Goal: Find specific page/section: Find specific page/section

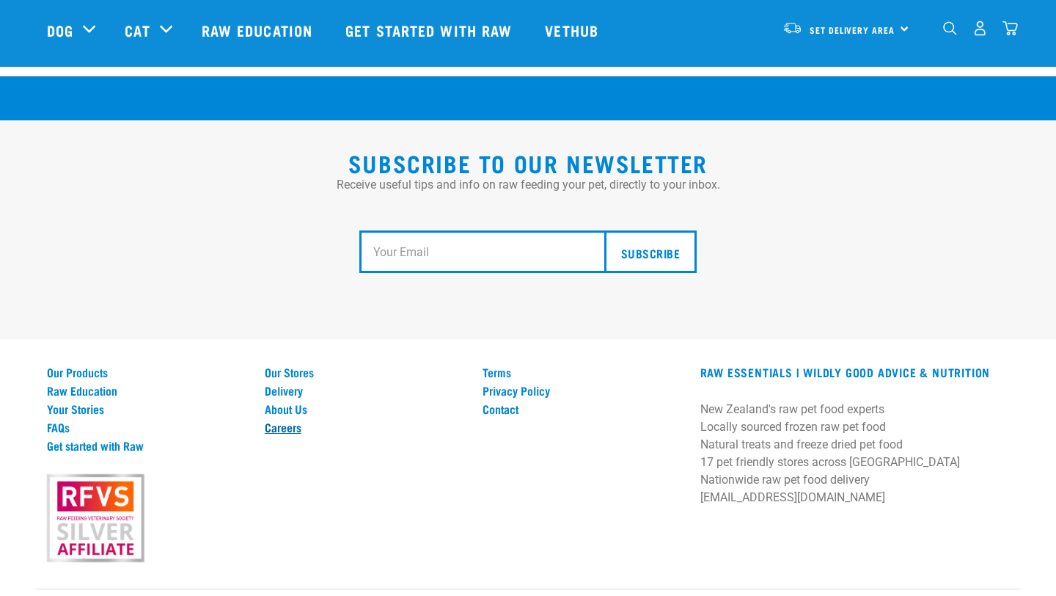
scroll to position [2666, 0]
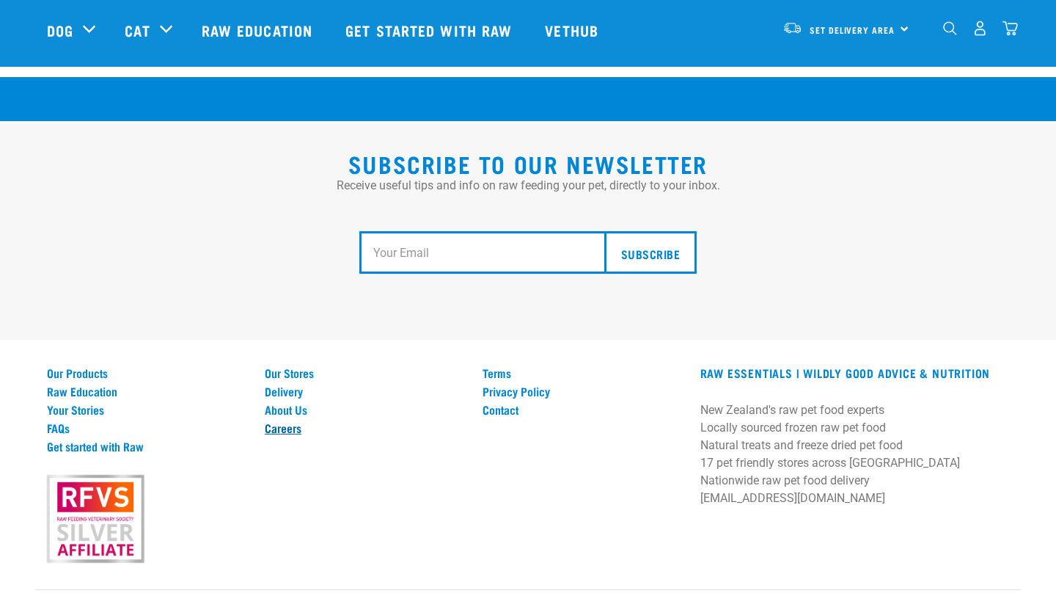
click at [300, 421] on link "Careers" at bounding box center [365, 427] width 200 height 13
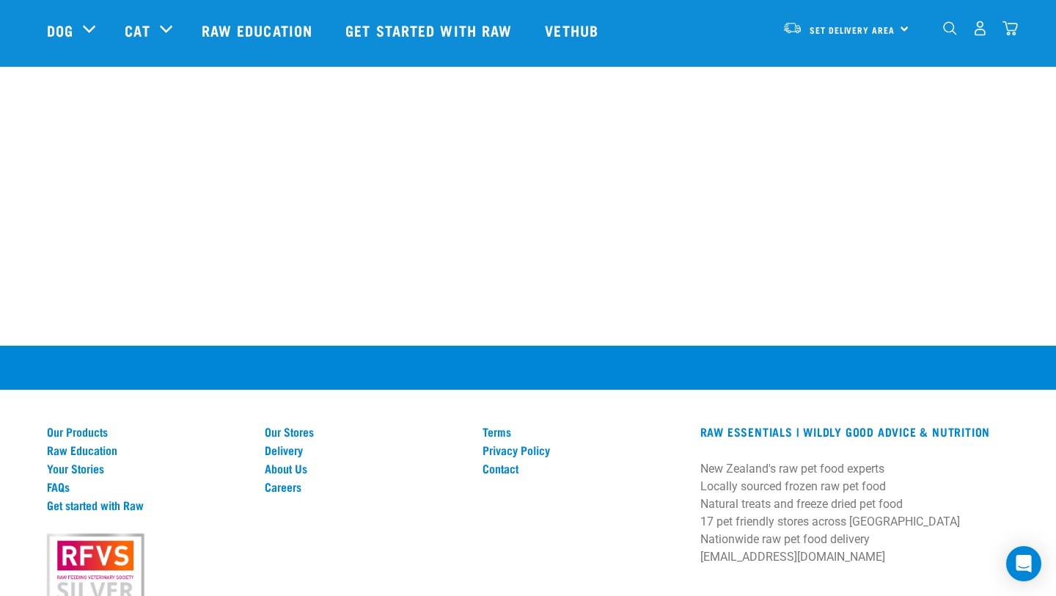
scroll to position [1019, 0]
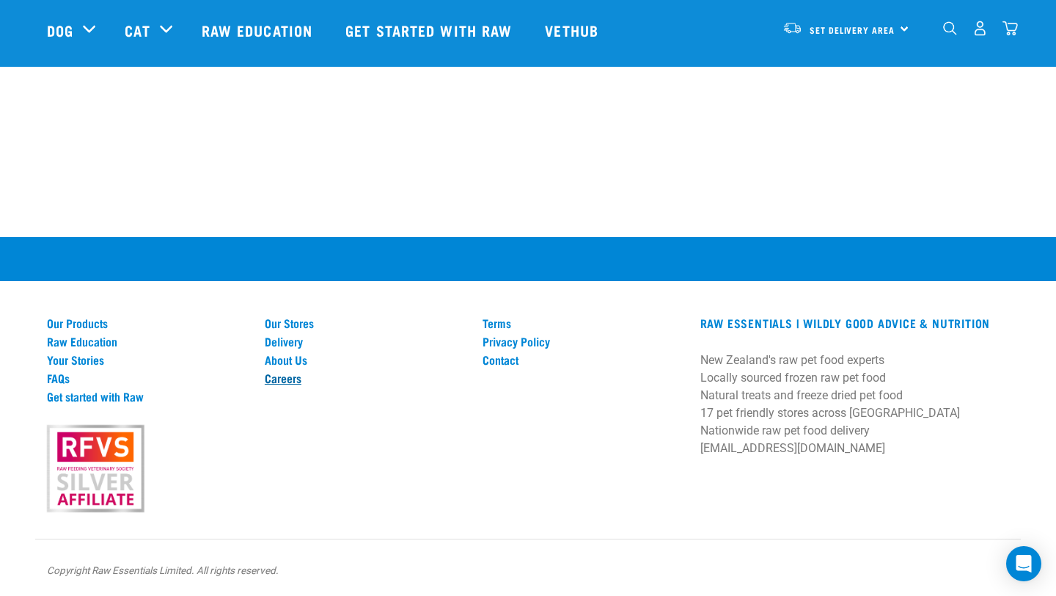
click at [296, 381] on link "Careers" at bounding box center [365, 377] width 200 height 13
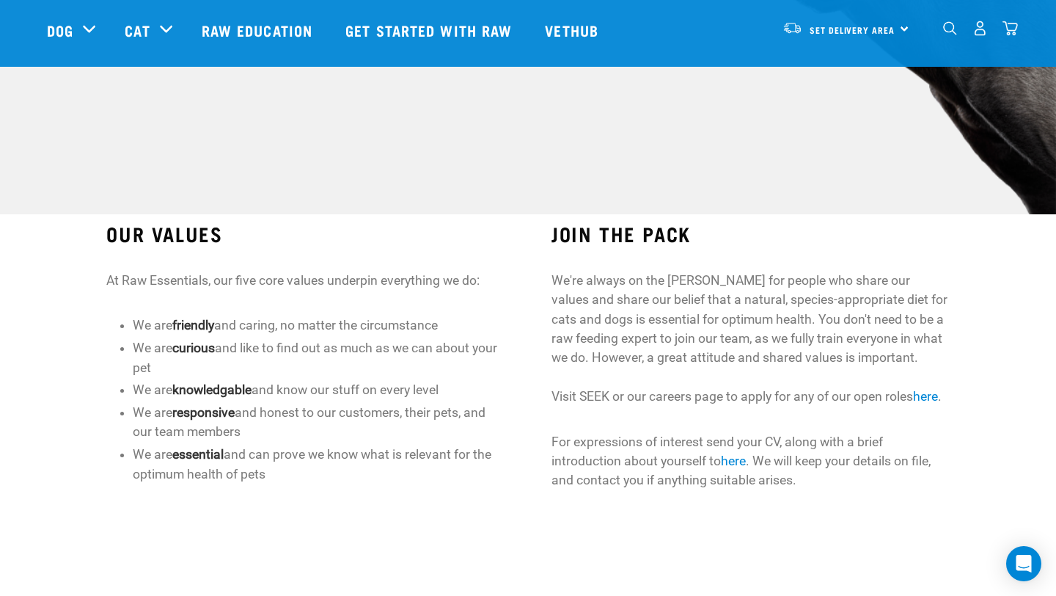
scroll to position [279, 0]
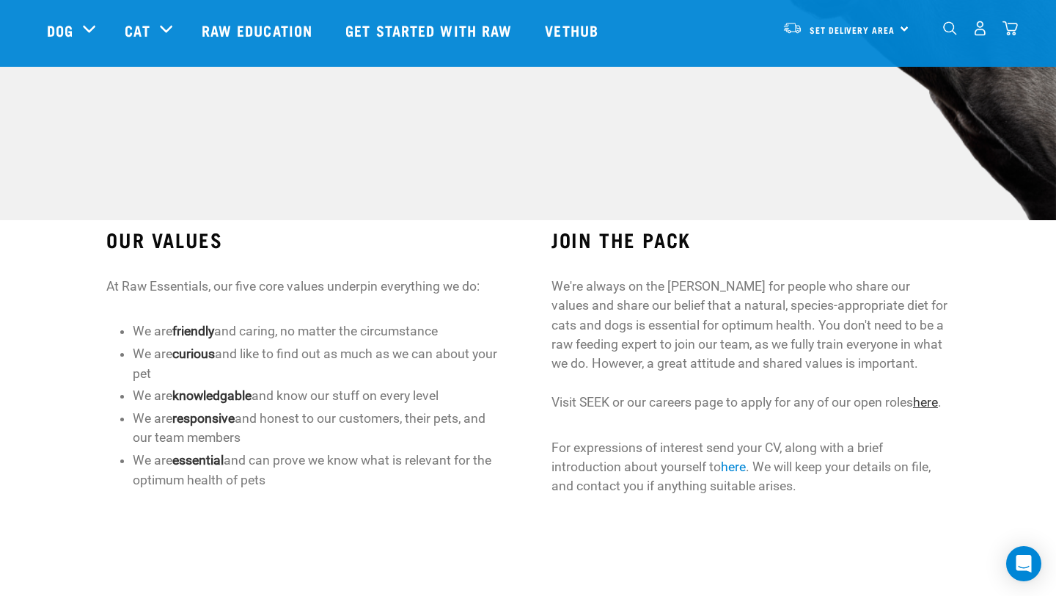
click at [938, 406] on link "here" at bounding box center [925, 402] width 25 height 15
